Goal: Use online tool/utility: Utilize a website feature to perform a specific function

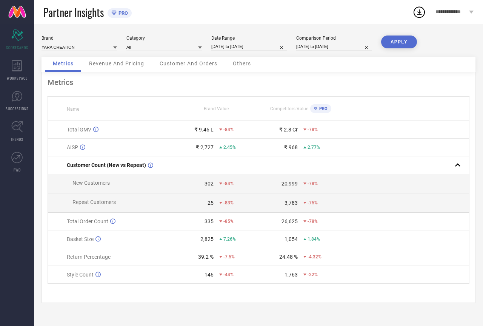
click at [381, 35] on button "APPLY" at bounding box center [399, 41] width 36 height 13
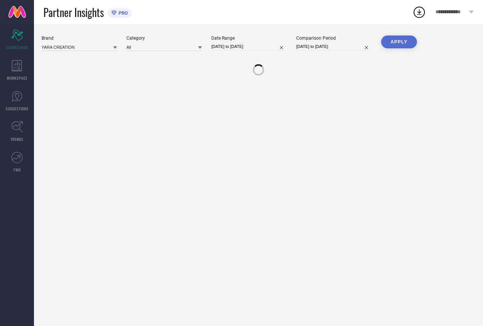
click at [381, 35] on button "APPLY" at bounding box center [399, 41] width 36 height 13
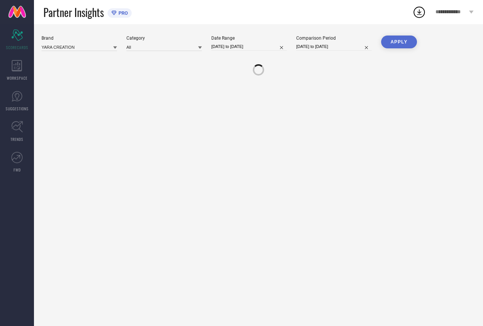
click at [381, 35] on button "APPLY" at bounding box center [399, 41] width 36 height 13
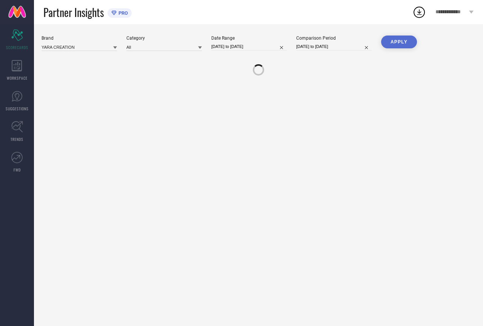
click at [381, 35] on button "APPLY" at bounding box center [399, 41] width 36 height 13
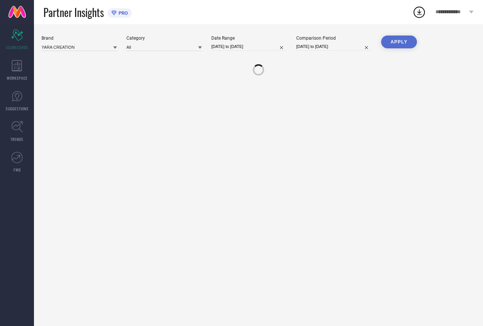
click at [381, 35] on button "APPLY" at bounding box center [399, 41] width 36 height 13
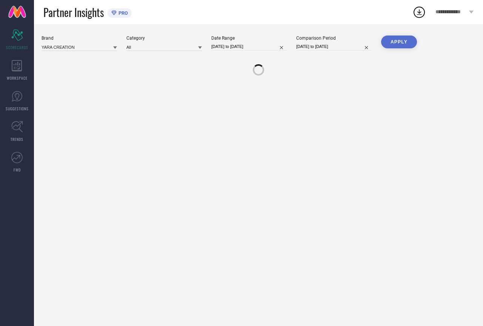
click at [381, 35] on button "APPLY" at bounding box center [399, 41] width 36 height 13
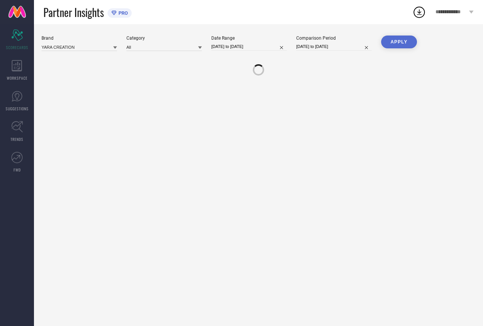
click at [381, 35] on button "APPLY" at bounding box center [399, 41] width 36 height 13
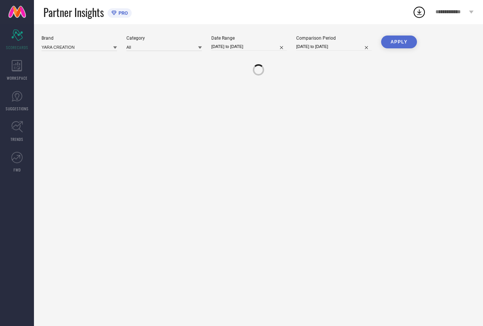
click at [381, 35] on button "APPLY" at bounding box center [399, 41] width 36 height 13
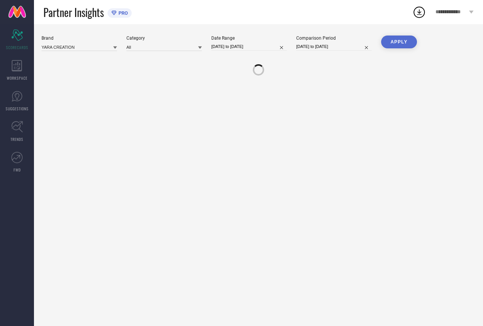
click at [381, 35] on button "APPLY" at bounding box center [399, 41] width 36 height 13
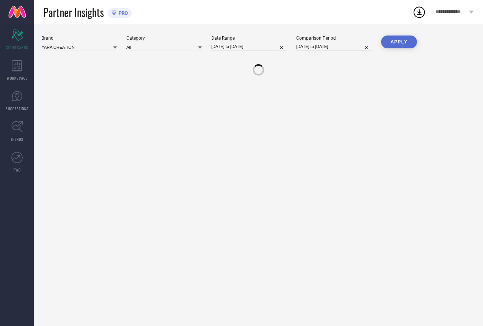
click at [381, 35] on button "APPLY" at bounding box center [399, 41] width 36 height 13
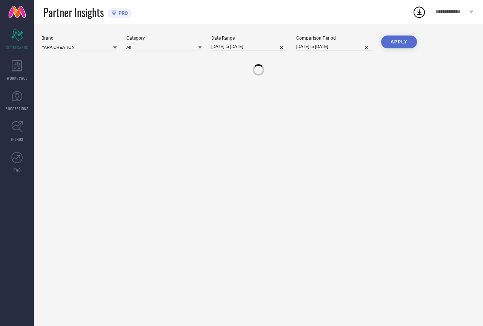
click at [381, 35] on button "APPLY" at bounding box center [399, 41] width 36 height 13
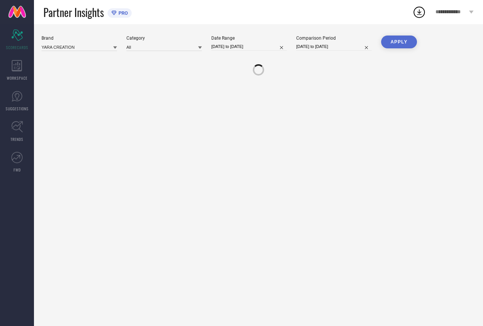
click at [381, 35] on button "APPLY" at bounding box center [399, 41] width 36 height 13
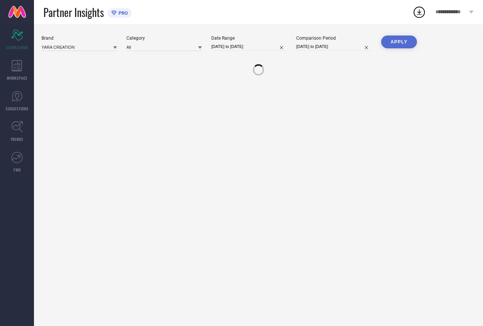
click at [381, 35] on button "APPLY" at bounding box center [399, 41] width 36 height 13
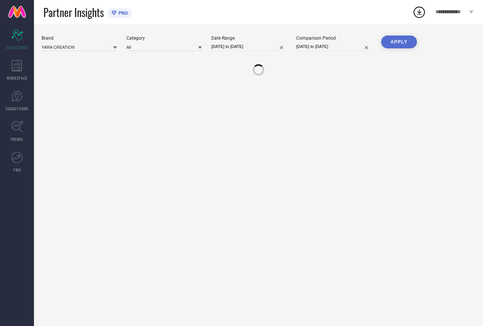
click at [381, 35] on button "APPLY" at bounding box center [399, 41] width 36 height 13
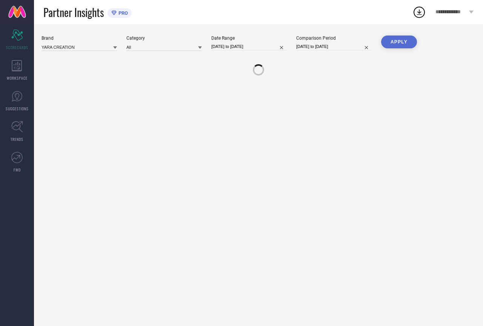
click at [381, 35] on button "APPLY" at bounding box center [399, 41] width 36 height 13
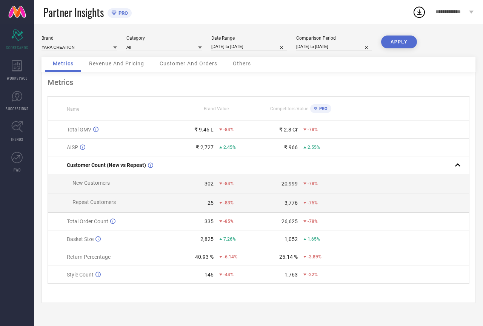
click at [381, 35] on button "APPLY" at bounding box center [399, 41] width 36 height 13
